Goal: Task Accomplishment & Management: Use online tool/utility

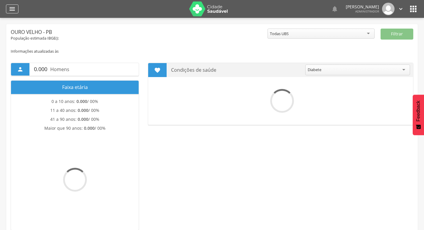
click at [17, 9] on div "" at bounding box center [12, 8] width 12 height 9
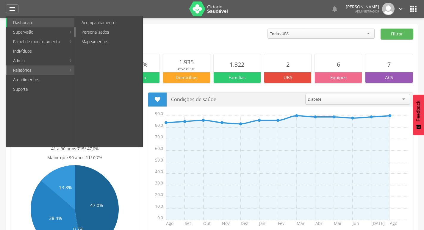
click at [107, 33] on link "Personalizados" at bounding box center [109, 32] width 67 height 10
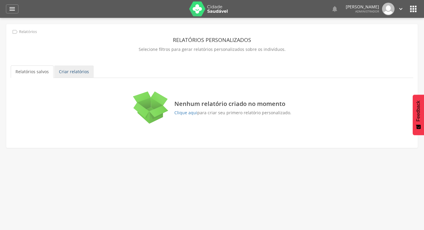
click at [70, 73] on link "Criar relatórios" at bounding box center [74, 71] width 40 height 12
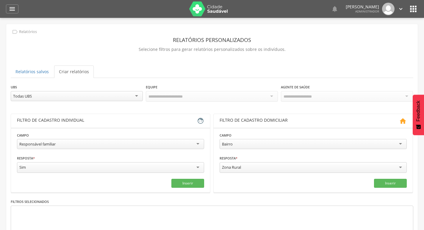
click at [50, 144] on div "Responsável familiar" at bounding box center [37, 143] width 36 height 5
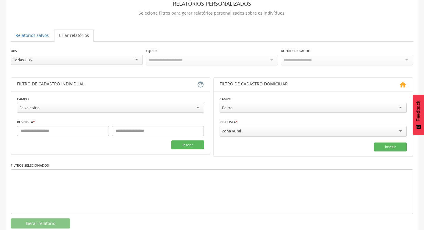
scroll to position [50, 0]
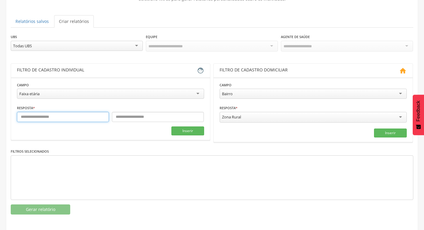
click at [50, 117] on input "text" at bounding box center [63, 117] width 92 height 10
type input "*"
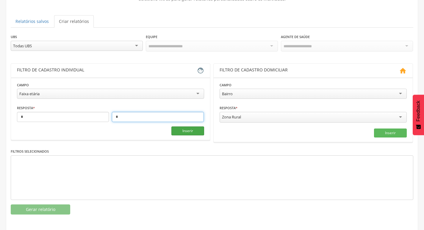
type input "*"
click at [185, 134] on button "Inserir" at bounding box center [187, 130] width 33 height 9
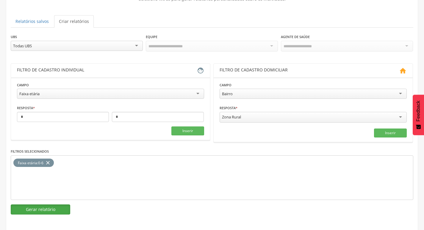
click at [59, 211] on button "Gerar relatório" at bounding box center [40, 209] width 59 height 10
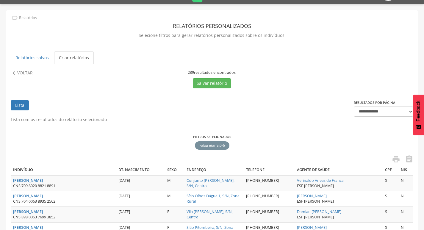
scroll to position [0, 0]
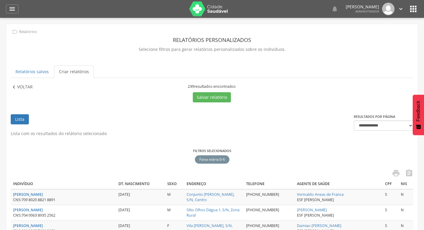
click at [27, 89] on p "Voltar" at bounding box center [24, 87] width 15 height 7
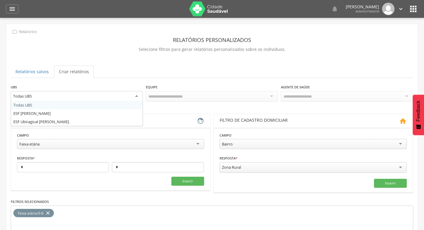
click at [46, 98] on div "Todas UBS" at bounding box center [77, 96] width 132 height 11
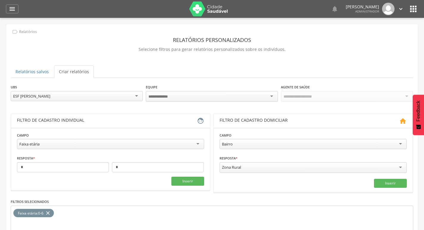
click at [214, 92] on div at bounding box center [212, 96] width 132 height 11
click at [181, 96] on div "Todas Equipes" at bounding box center [212, 96] width 132 height 10
click at [343, 92] on div at bounding box center [347, 96] width 132 height 11
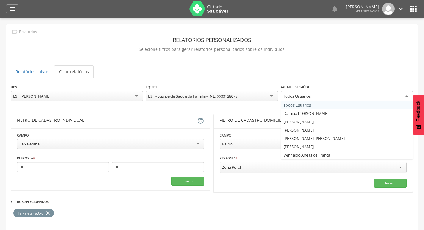
click at [340, 97] on div "Todos Usuários" at bounding box center [347, 96] width 132 height 11
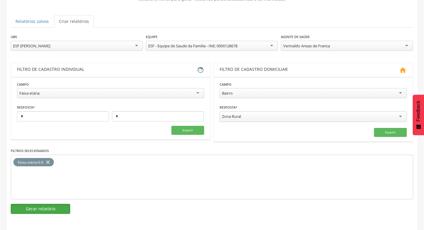
click at [54, 208] on button "Gerar relatório" at bounding box center [40, 209] width 59 height 10
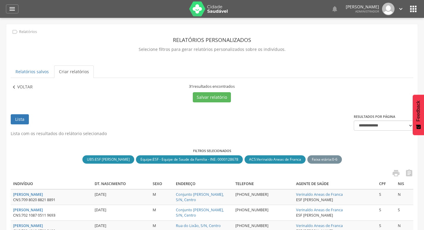
click at [32, 87] on p "Voltar" at bounding box center [24, 87] width 15 height 7
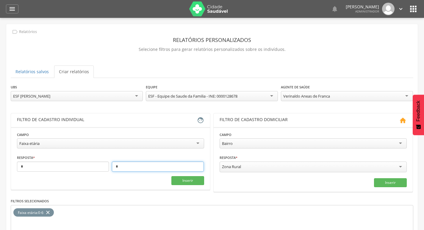
click at [133, 164] on input "*" at bounding box center [158, 166] width 92 height 10
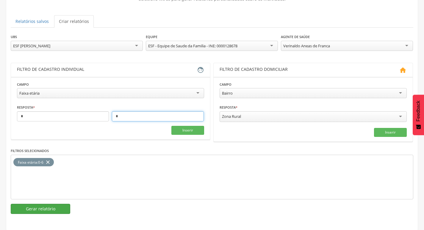
type input "*"
click at [65, 206] on button "Gerar relatório" at bounding box center [40, 209] width 59 height 10
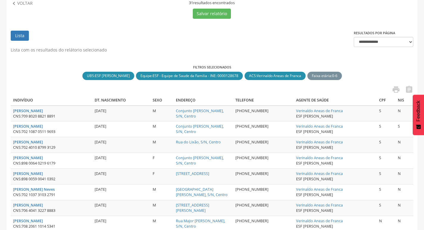
scroll to position [169, 0]
